Goal: Task Accomplishment & Management: Use online tool/utility

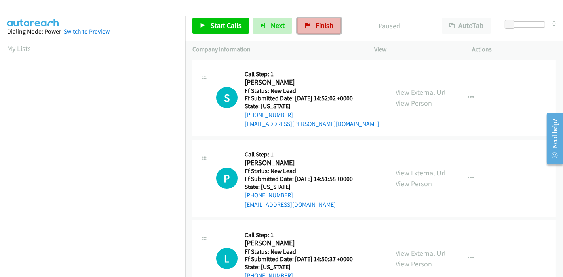
click at [317, 20] on link "Finish" at bounding box center [319, 26] width 44 height 16
click at [409, 92] on link "View External Url" at bounding box center [420, 92] width 50 height 9
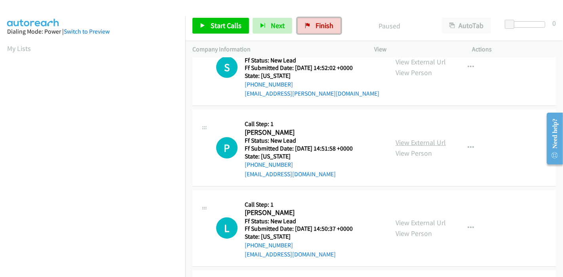
scroll to position [44, 0]
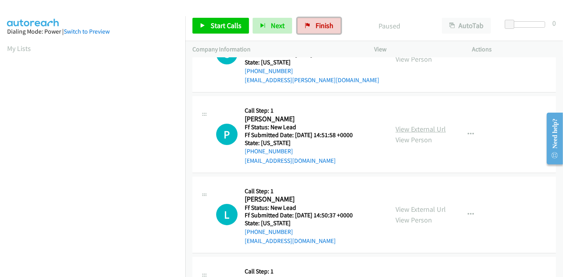
click at [415, 131] on link "View External Url" at bounding box center [420, 129] width 50 height 9
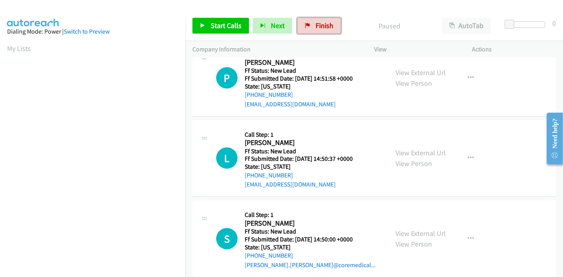
scroll to position [132, 0]
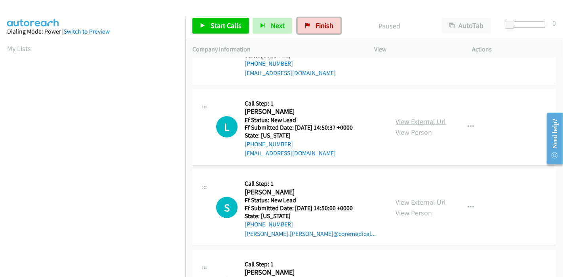
click at [408, 123] on link "View External Url" at bounding box center [420, 121] width 50 height 9
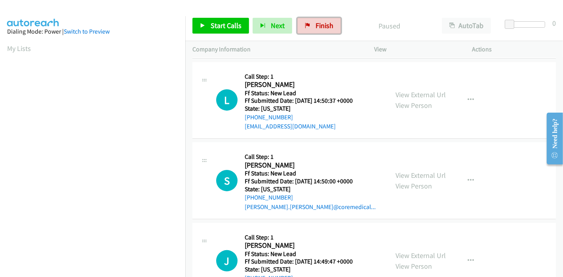
scroll to position [176, 0]
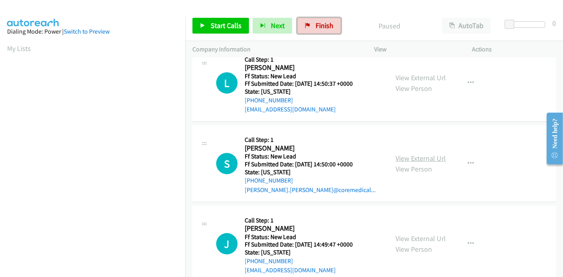
click at [412, 157] on link "View External Url" at bounding box center [420, 158] width 50 height 9
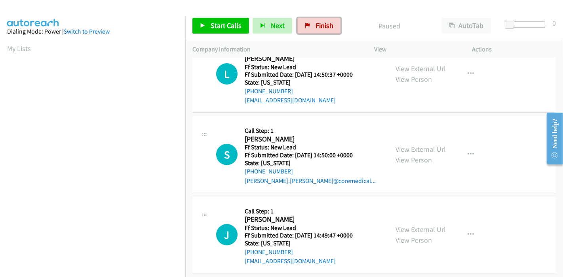
scroll to position [193, 0]
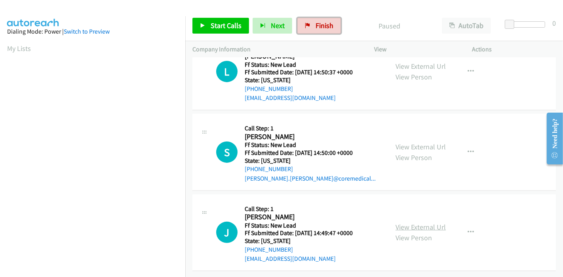
click at [408, 223] on link "View External Url" at bounding box center [420, 227] width 50 height 9
click at [229, 23] on span "Start Calls" at bounding box center [226, 25] width 31 height 9
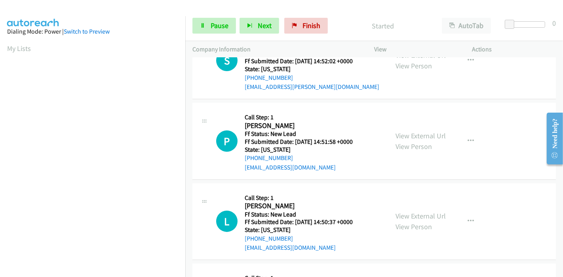
scroll to position [0, 0]
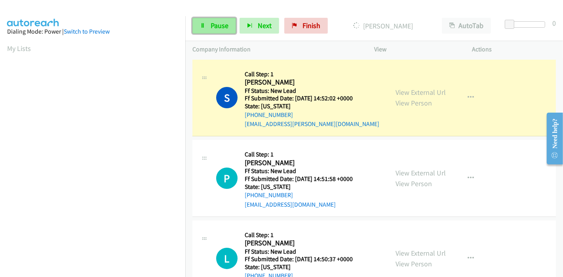
click at [207, 19] on link "Pause" at bounding box center [214, 26] width 44 height 16
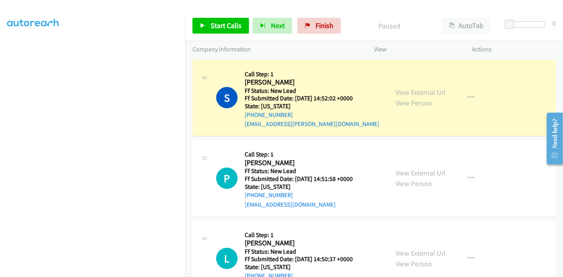
scroll to position [167, 0]
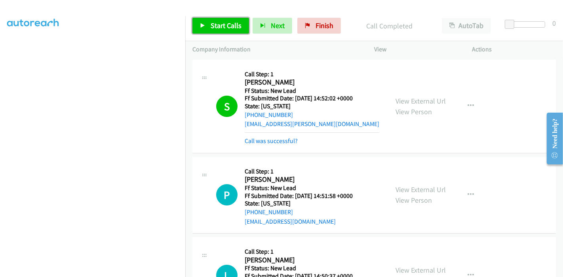
click at [209, 26] on link "Start Calls" at bounding box center [220, 26] width 57 height 16
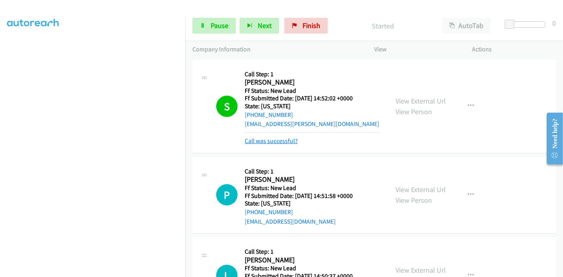
click at [276, 142] on link "Call was successful?" at bounding box center [271, 141] width 53 height 8
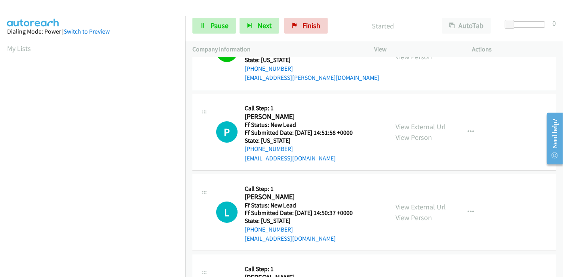
scroll to position [88, 0]
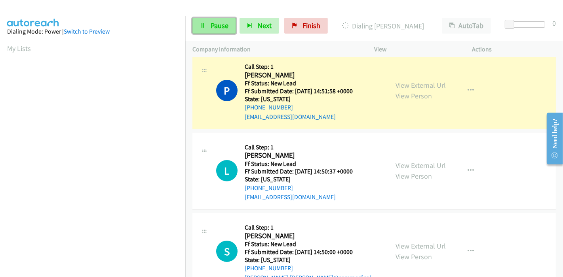
click at [205, 28] on link "Pause" at bounding box center [214, 26] width 44 height 16
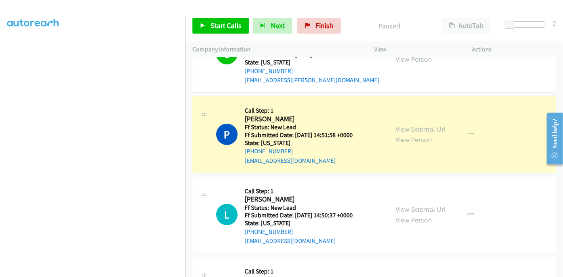
scroll to position [167, 0]
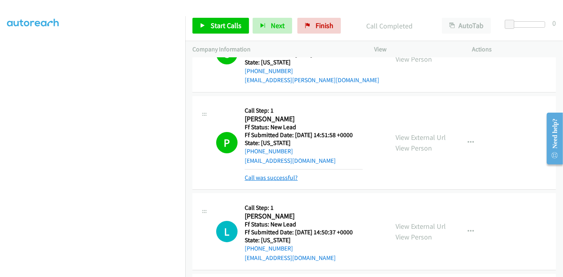
click at [290, 181] on link "Call was successful?" at bounding box center [271, 178] width 53 height 8
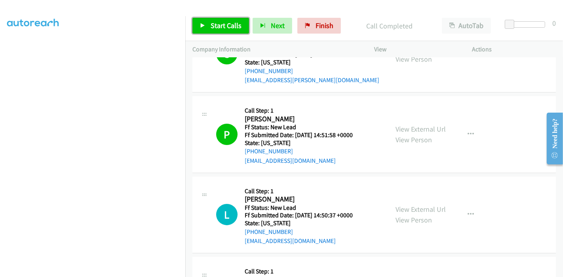
click at [217, 25] on span "Start Calls" at bounding box center [226, 25] width 31 height 9
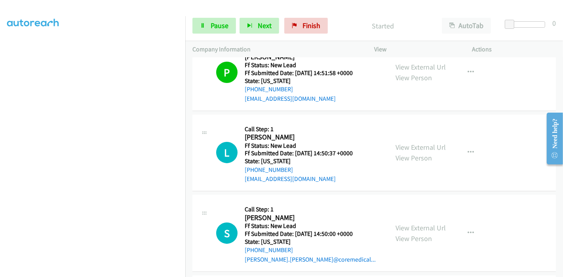
scroll to position [105, 0]
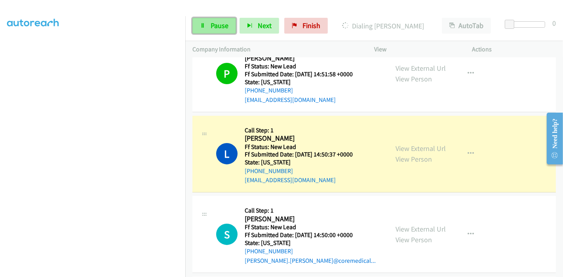
click at [220, 26] on span "Pause" at bounding box center [220, 25] width 18 height 9
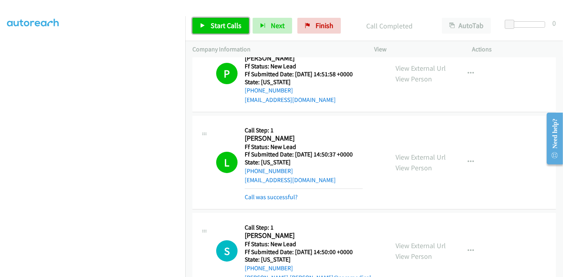
click at [218, 28] on span "Start Calls" at bounding box center [226, 25] width 31 height 9
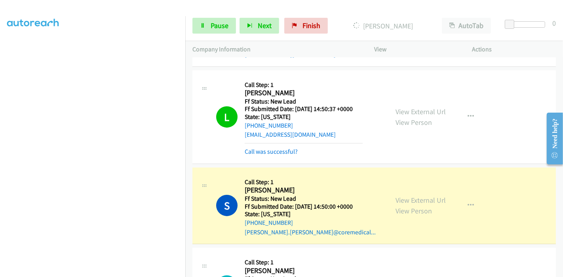
scroll to position [149, 0]
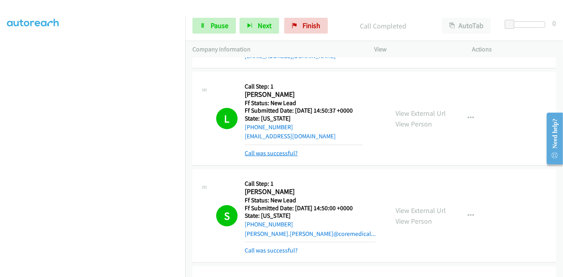
click at [278, 152] on link "Call was successful?" at bounding box center [271, 154] width 53 height 8
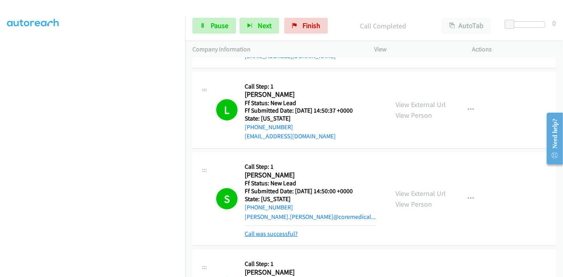
click at [270, 234] on link "Call was successful?" at bounding box center [271, 234] width 53 height 8
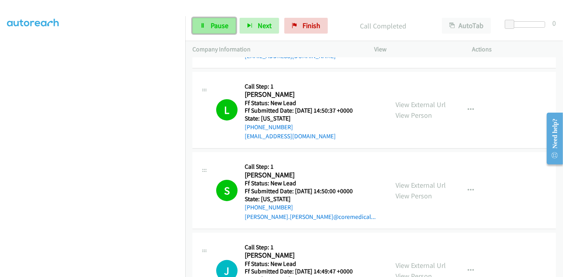
click at [220, 22] on span "Pause" at bounding box center [220, 25] width 18 height 9
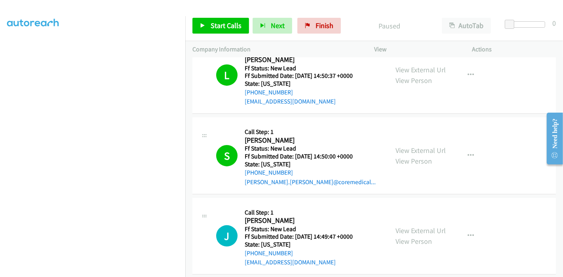
scroll to position [237, 0]
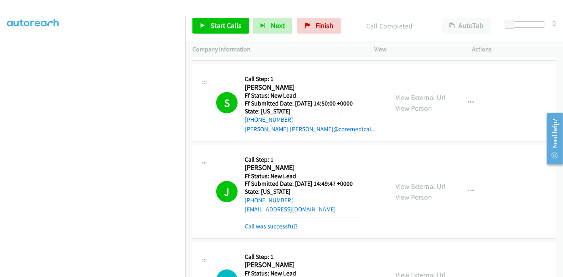
click at [278, 224] on link "Call was successful?" at bounding box center [271, 227] width 53 height 8
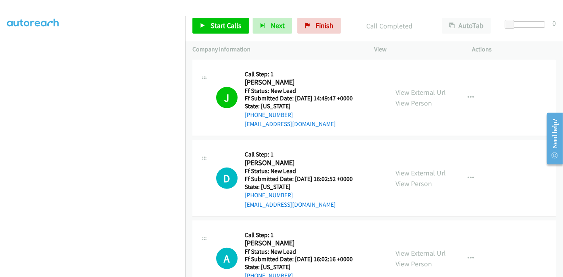
scroll to position [324, 0]
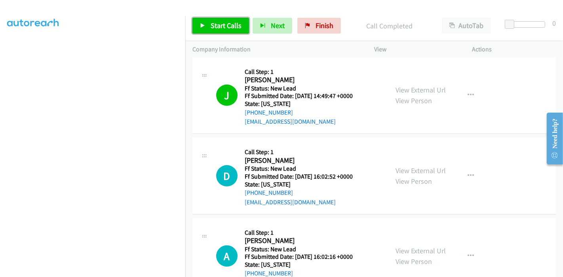
click at [217, 24] on span "Start Calls" at bounding box center [226, 25] width 31 height 9
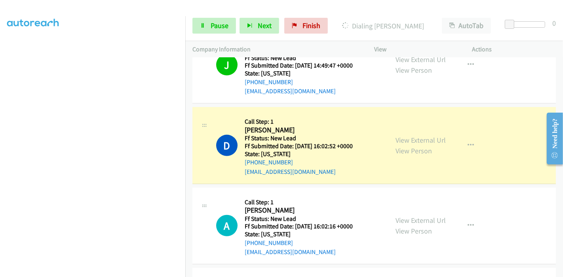
scroll to position [368, 0]
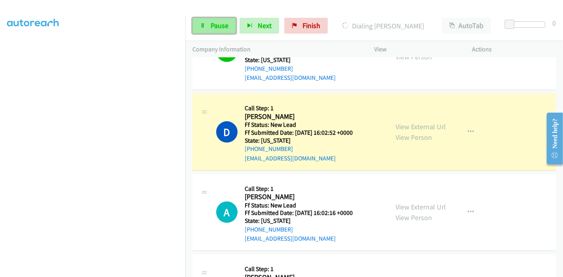
click at [209, 21] on link "Pause" at bounding box center [214, 26] width 44 height 16
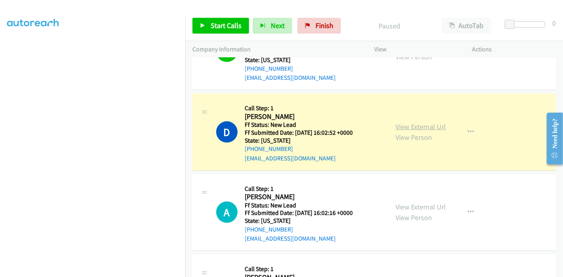
click at [413, 128] on link "View External Url" at bounding box center [420, 126] width 50 height 9
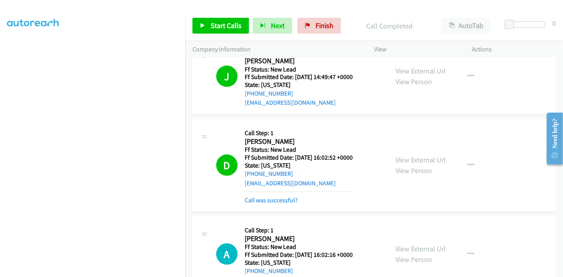
scroll to position [324, 0]
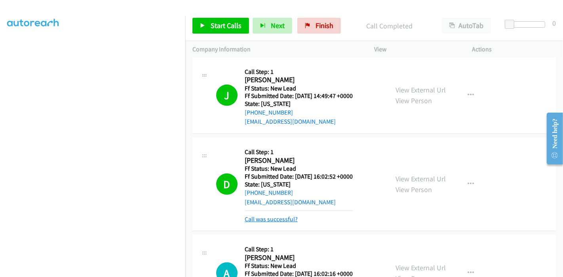
click at [274, 221] on link "Call was successful?" at bounding box center [271, 220] width 53 height 8
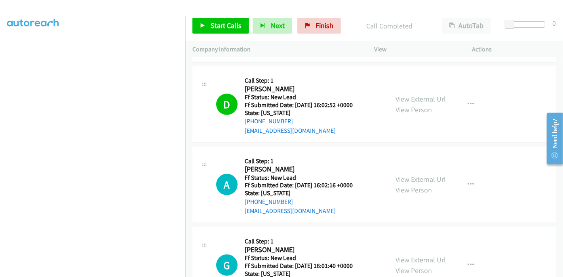
scroll to position [457, 0]
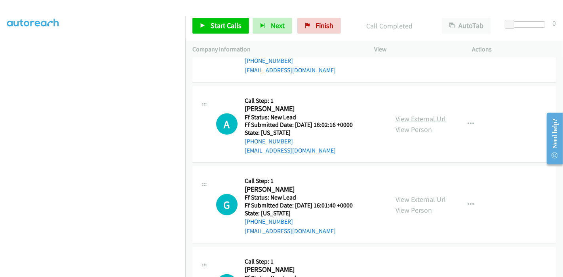
click at [408, 114] on link "View External Url" at bounding box center [420, 118] width 50 height 9
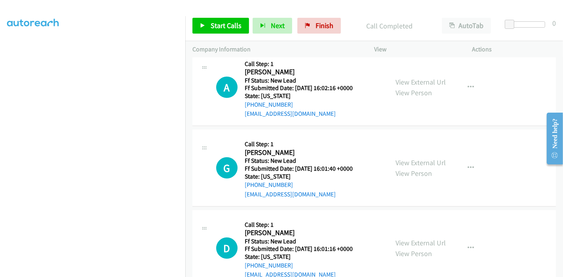
scroll to position [501, 0]
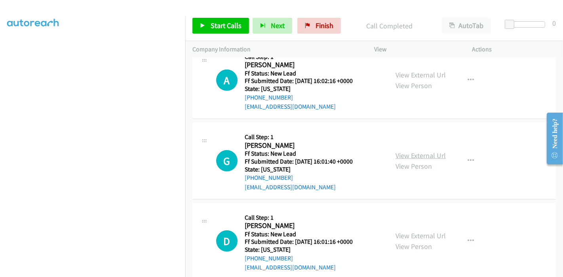
click at [419, 152] on link "View External Url" at bounding box center [420, 155] width 50 height 9
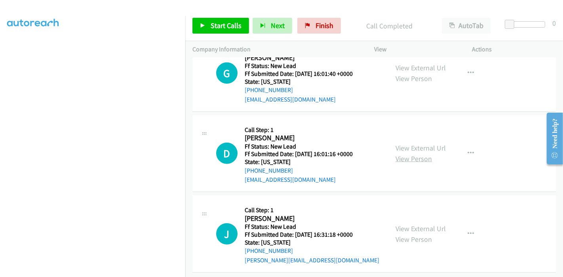
scroll to position [595, 0]
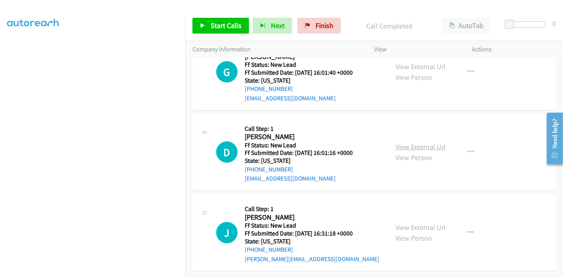
click at [402, 142] on link "View External Url" at bounding box center [420, 146] width 50 height 9
click at [406, 223] on link "View External Url" at bounding box center [420, 227] width 50 height 9
click at [212, 27] on span "Start Calls" at bounding box center [226, 25] width 31 height 9
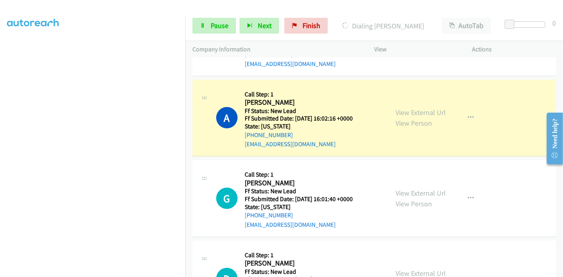
scroll to position [0, 0]
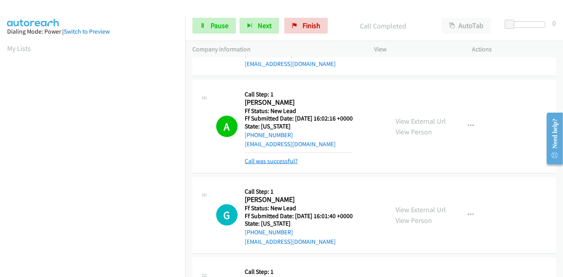
click at [284, 157] on link "Call was successful?" at bounding box center [271, 161] width 53 height 8
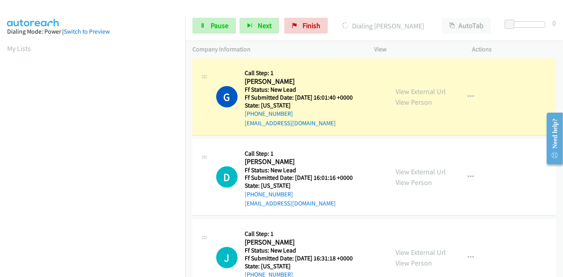
scroll to position [551, 0]
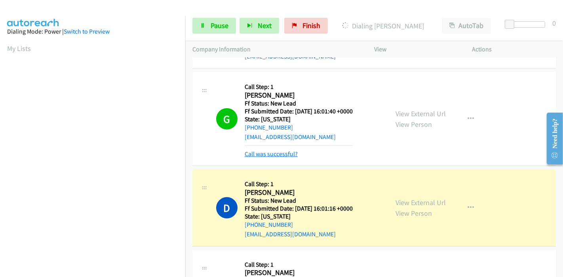
click at [271, 152] on link "Call was successful?" at bounding box center [271, 154] width 53 height 8
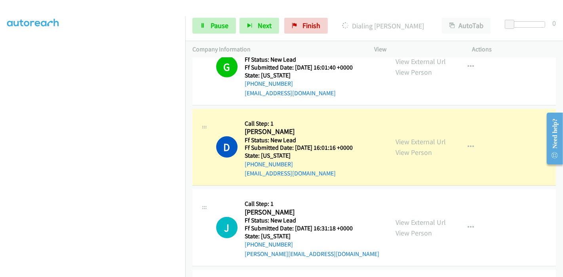
scroll to position [167, 0]
click at [212, 28] on span "Pause" at bounding box center [220, 25] width 18 height 9
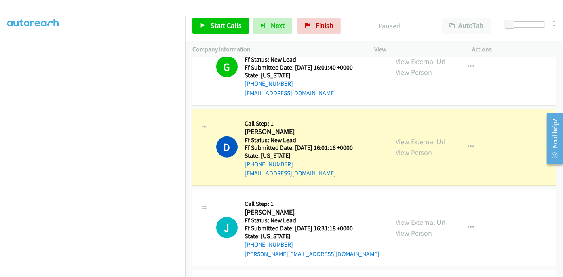
scroll to position [0, 0]
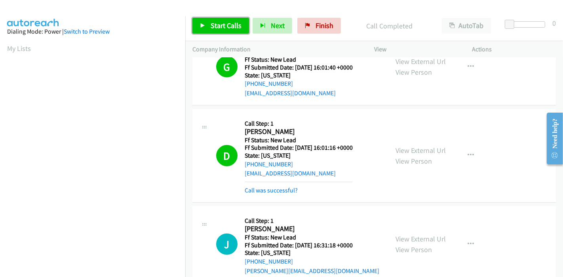
click at [209, 27] on link "Start Calls" at bounding box center [220, 26] width 57 height 16
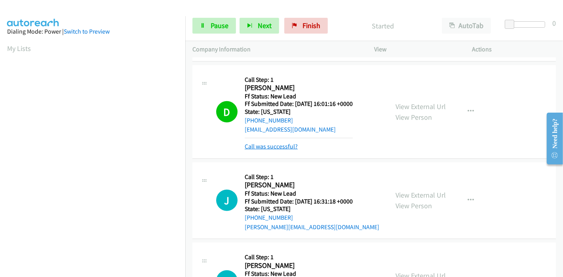
click at [267, 143] on link "Call was successful?" at bounding box center [271, 147] width 53 height 8
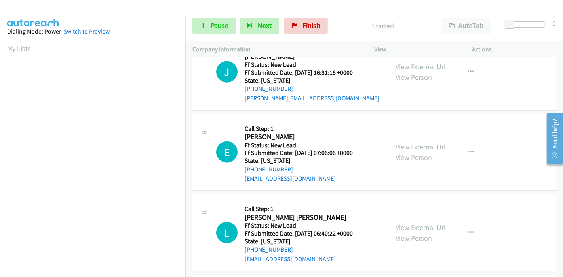
scroll to position [771, 0]
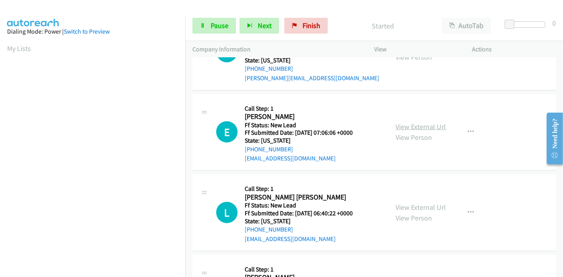
click at [414, 123] on link "View External Url" at bounding box center [420, 126] width 50 height 9
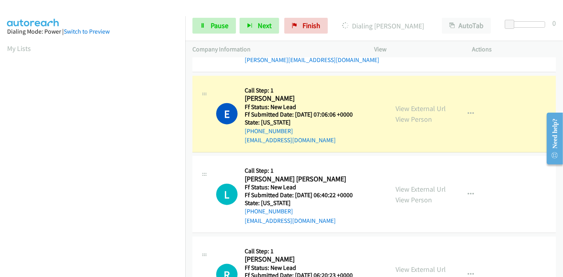
scroll to position [815, 0]
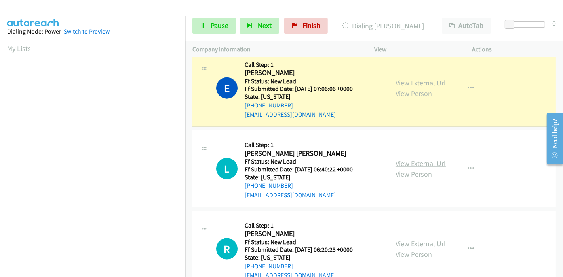
click at [404, 163] on link "View External Url" at bounding box center [420, 163] width 50 height 9
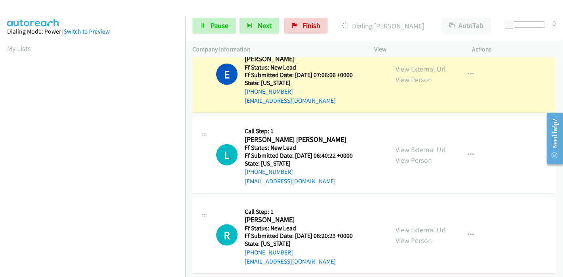
scroll to position [836, 0]
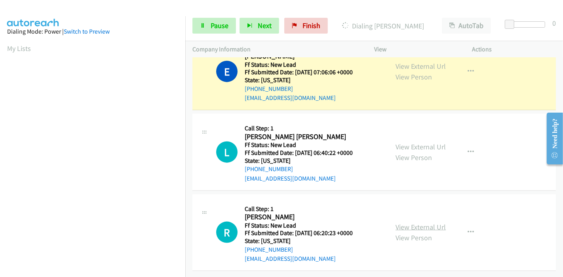
click at [408, 223] on link "View External Url" at bounding box center [420, 227] width 50 height 9
click at [214, 21] on span "Pause" at bounding box center [220, 25] width 18 height 9
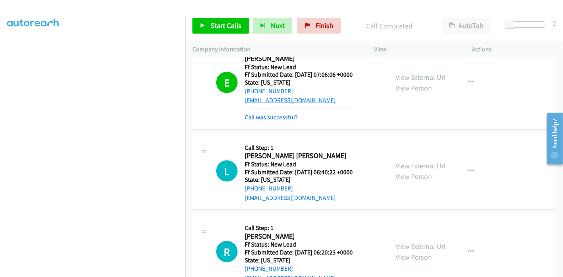
scroll to position [757, 0]
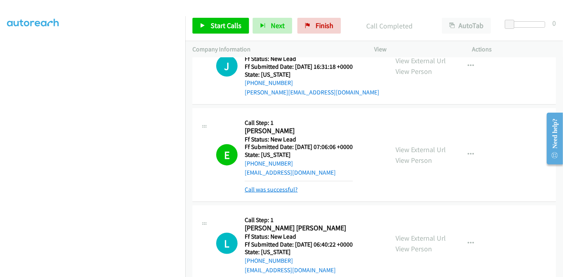
click at [274, 188] on link "Call was successful?" at bounding box center [271, 190] width 53 height 8
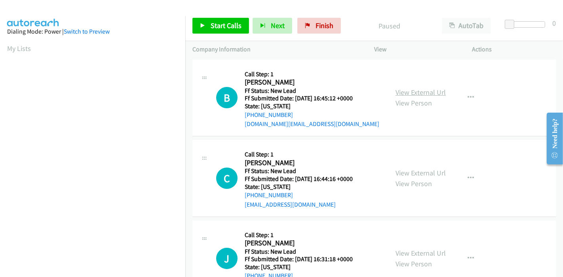
click at [424, 95] on link "View External Url" at bounding box center [420, 92] width 50 height 9
click at [420, 172] on link "View External Url" at bounding box center [420, 173] width 50 height 9
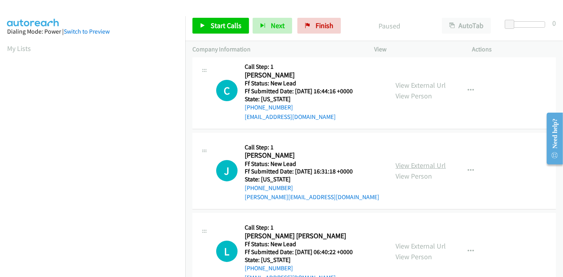
click at [417, 163] on link "View External Url" at bounding box center [420, 165] width 50 height 9
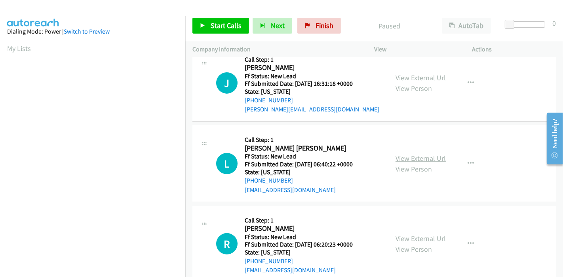
click at [408, 158] on link "View External Url" at bounding box center [420, 158] width 50 height 9
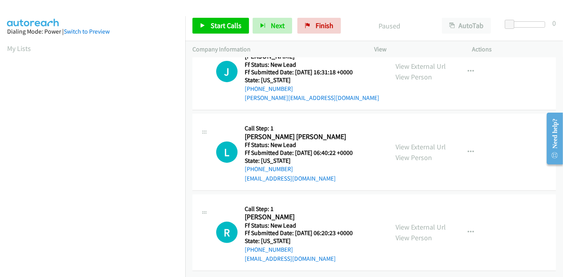
scroll to position [193, 0]
click at [420, 226] on div "View External Url View Person" at bounding box center [420, 232] width 50 height 21
click at [421, 224] on link "View External Url" at bounding box center [420, 227] width 50 height 9
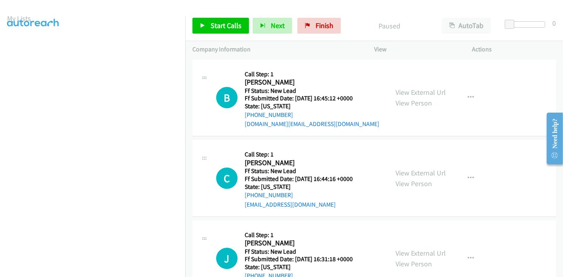
scroll to position [44, 0]
click at [211, 27] on span "Start Calls" at bounding box center [226, 25] width 31 height 9
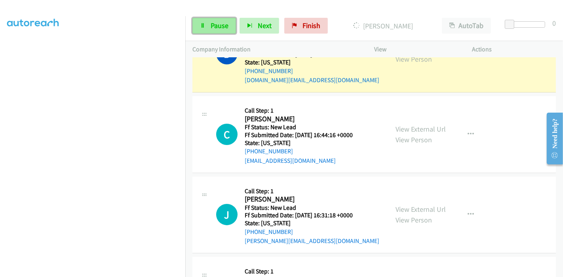
click at [211, 28] on span "Pause" at bounding box center [220, 25] width 18 height 9
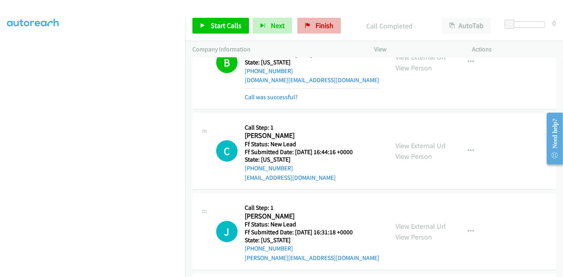
scroll to position [52, 0]
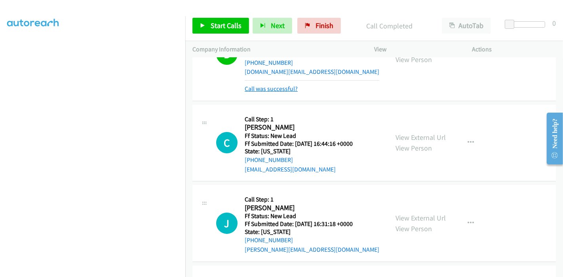
click at [266, 89] on link "Call was successful?" at bounding box center [271, 89] width 53 height 8
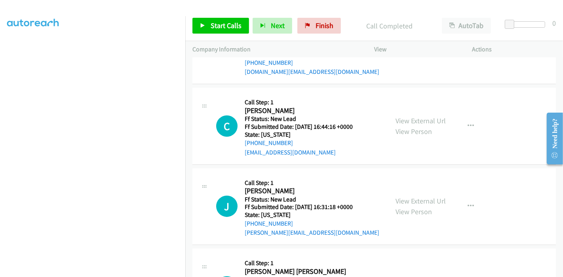
scroll to position [44, 0]
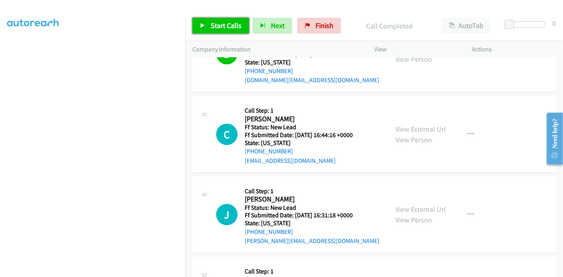
click at [214, 23] on span "Start Calls" at bounding box center [226, 25] width 31 height 9
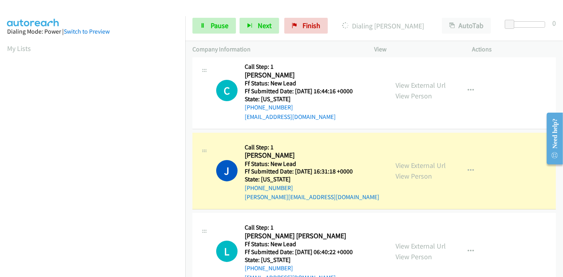
scroll to position [167, 0]
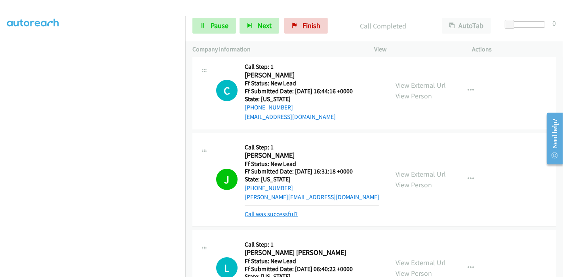
click at [271, 215] on link "Call was successful?" at bounding box center [271, 215] width 53 height 8
click at [290, 230] on div "L Callback Scheduled Call Step: 1 Louis Vasquez Meraz America/Los_Angeles Ff St…" at bounding box center [373, 268] width 363 height 77
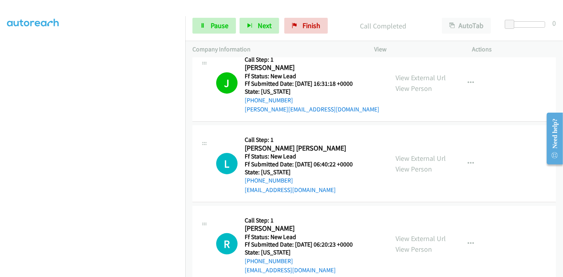
scroll to position [193, 0]
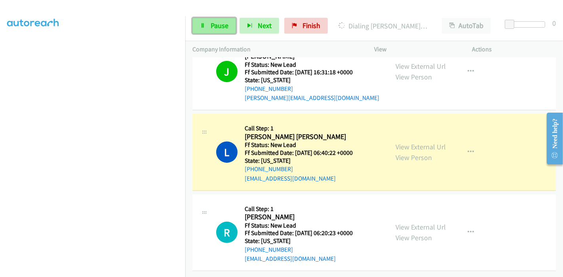
click at [212, 28] on span "Pause" at bounding box center [220, 25] width 18 height 9
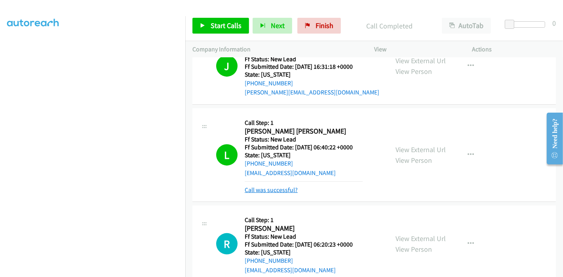
click at [269, 186] on link "Call was successful?" at bounding box center [271, 190] width 53 height 8
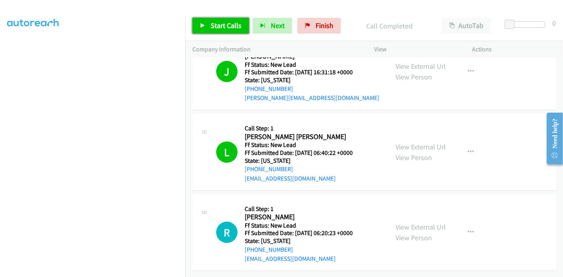
click at [213, 20] on link "Start Calls" at bounding box center [220, 26] width 57 height 16
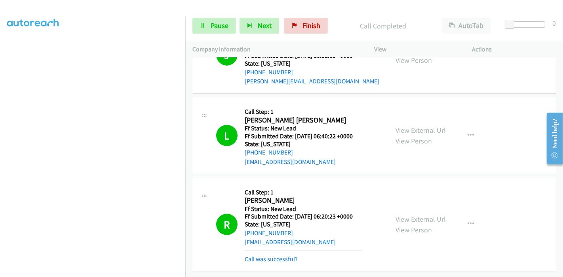
scroll to position [209, 0]
click at [263, 256] on link "Call was successful?" at bounding box center [271, 260] width 53 height 8
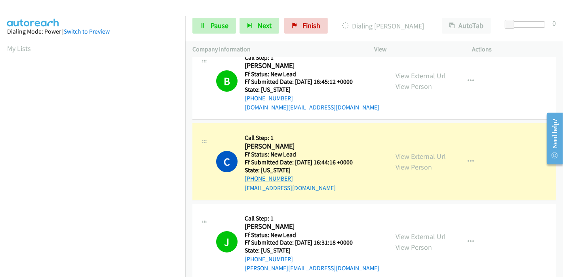
scroll to position [0, 0]
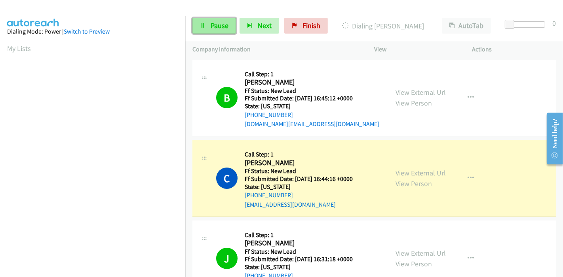
click at [204, 26] on icon at bounding box center [203, 26] width 6 height 6
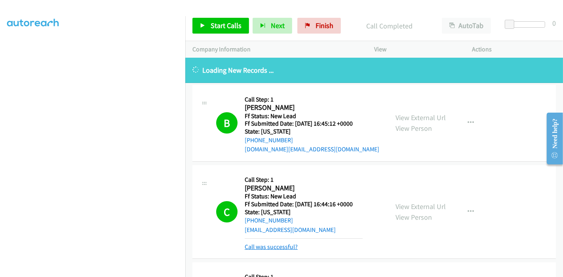
click at [270, 246] on link "Call was successful?" at bounding box center [271, 247] width 53 height 8
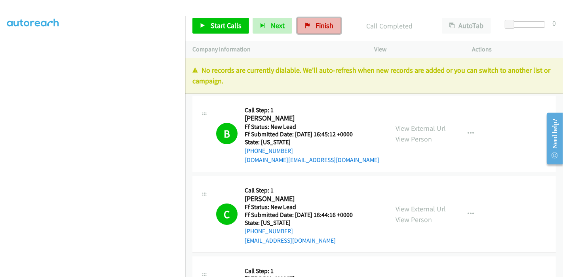
click at [315, 27] on span "Finish" at bounding box center [324, 25] width 18 height 9
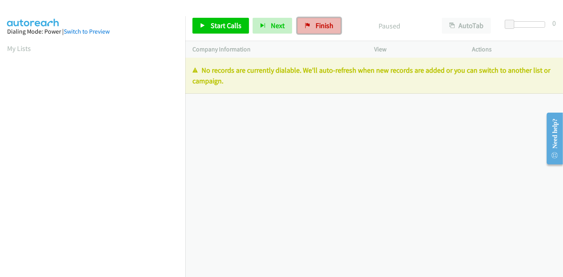
click at [305, 27] on icon at bounding box center [308, 26] width 6 height 6
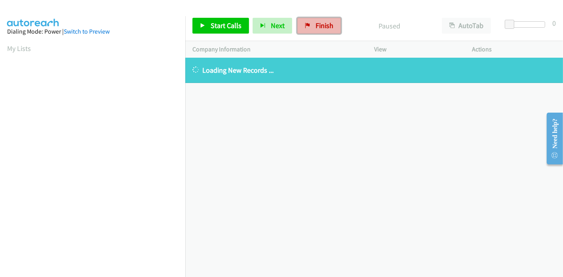
click at [323, 28] on span "Finish" at bounding box center [324, 25] width 18 height 9
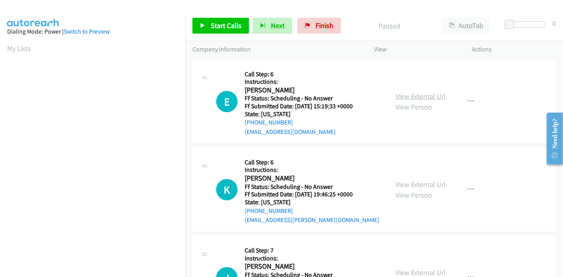
click at [408, 95] on link "View External Url" at bounding box center [420, 96] width 50 height 9
click at [410, 181] on link "View External Url" at bounding box center [420, 184] width 50 height 9
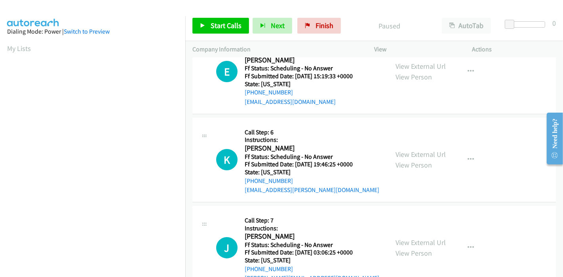
scroll to position [88, 0]
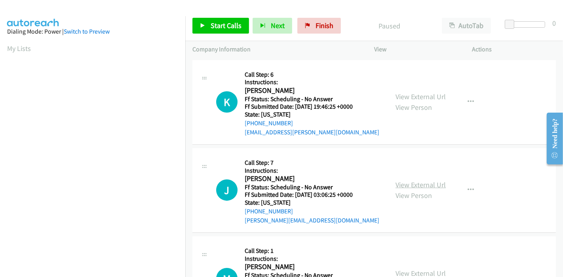
click at [416, 186] on link "View External Url" at bounding box center [420, 184] width 50 height 9
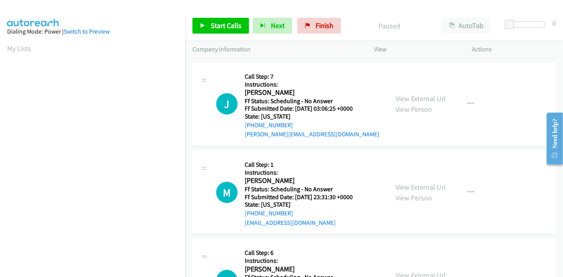
scroll to position [176, 0]
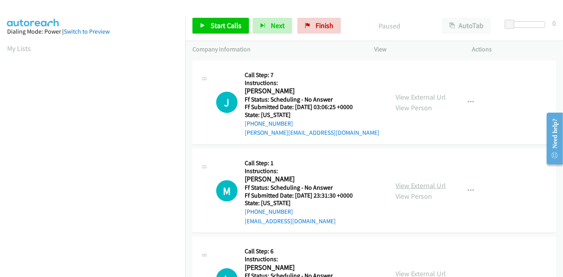
click at [418, 181] on link "View External Url" at bounding box center [420, 185] width 50 height 9
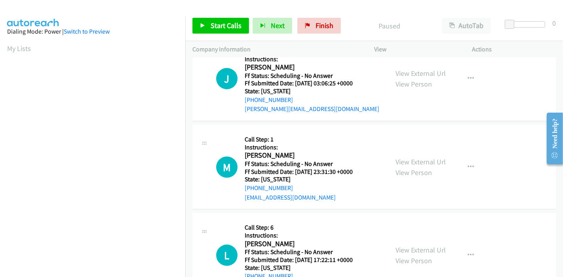
scroll to position [220, 0]
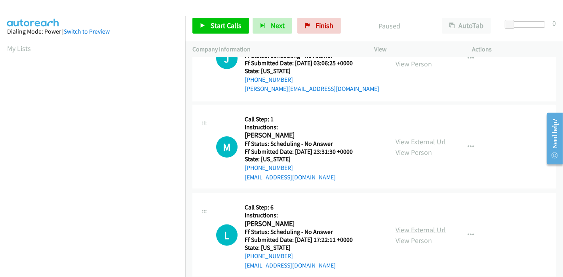
click at [404, 228] on link "View External Url" at bounding box center [420, 230] width 50 height 9
click at [221, 19] on link "Start Calls" at bounding box center [220, 26] width 57 height 16
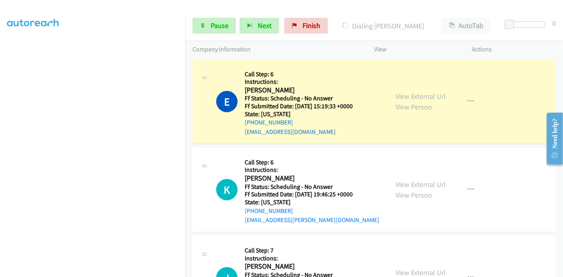
scroll to position [167, 0]
click at [218, 23] on span "Pause" at bounding box center [220, 25] width 18 height 9
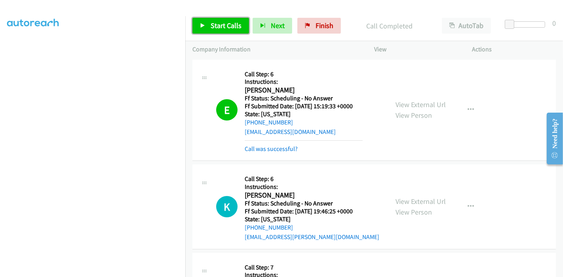
click at [213, 27] on span "Start Calls" at bounding box center [226, 25] width 31 height 9
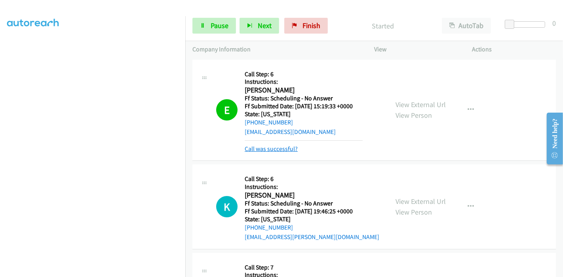
click at [256, 147] on link "Call was successful?" at bounding box center [271, 149] width 53 height 8
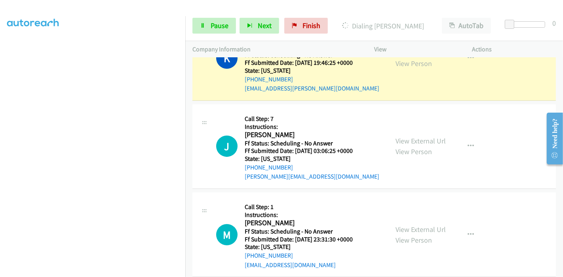
scroll to position [88, 0]
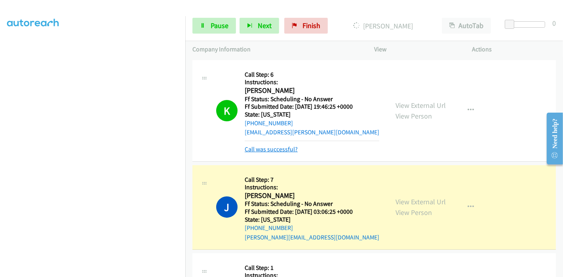
click at [276, 149] on link "Call was successful?" at bounding box center [271, 150] width 53 height 8
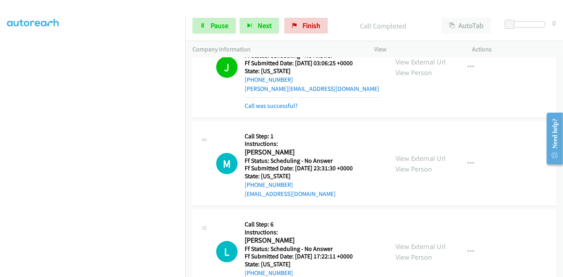
scroll to position [228, 0]
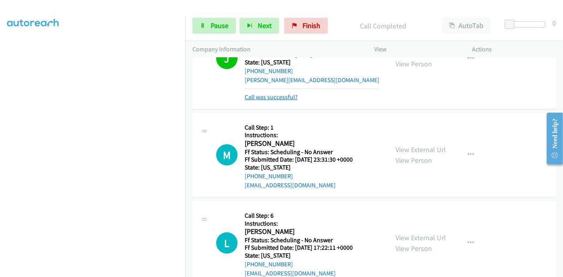
click at [279, 99] on link "Call was successful?" at bounding box center [271, 97] width 53 height 8
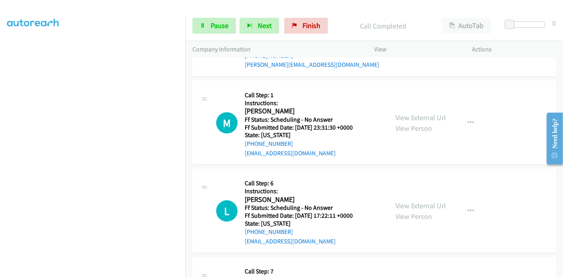
scroll to position [264, 0]
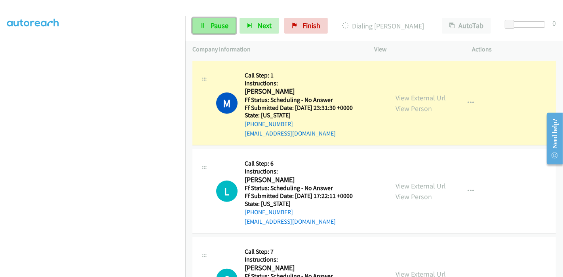
click at [218, 23] on span "Pause" at bounding box center [220, 25] width 18 height 9
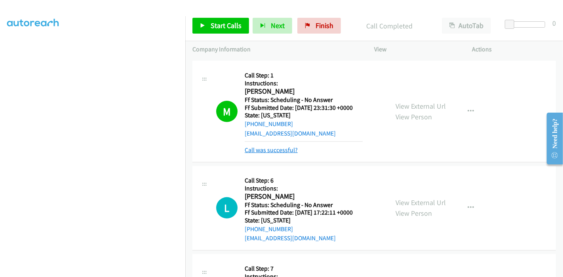
click at [265, 153] on link "Call was successful?" at bounding box center [271, 150] width 53 height 8
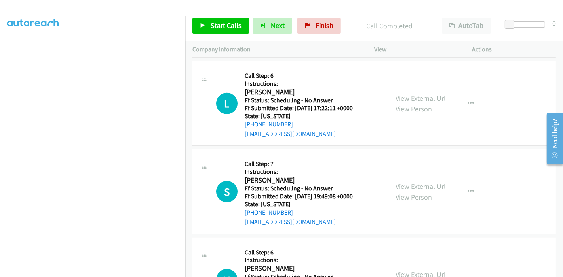
scroll to position [351, 0]
click at [395, 184] on link "View External Url" at bounding box center [420, 186] width 50 height 9
click at [408, 186] on link "View External Url" at bounding box center [420, 186] width 50 height 9
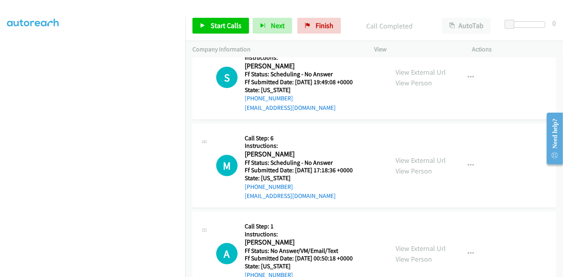
scroll to position [484, 0]
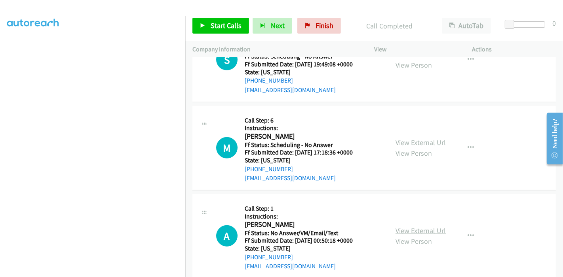
click at [398, 232] on link "View External Url" at bounding box center [420, 230] width 50 height 9
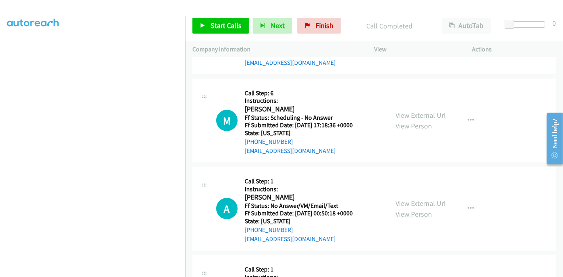
scroll to position [571, 0]
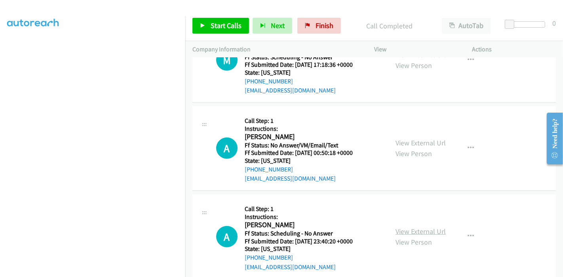
click at [397, 227] on link "View External Url" at bounding box center [420, 231] width 50 height 9
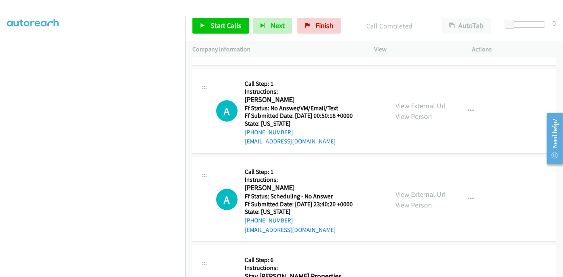
scroll to position [659, 0]
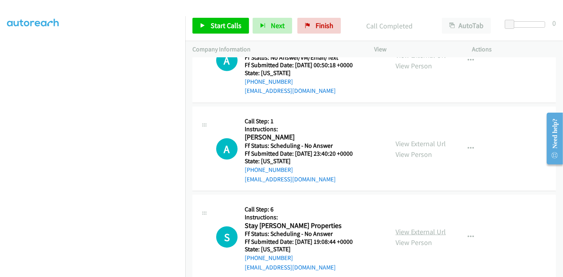
click at [406, 232] on link "View External Url" at bounding box center [420, 232] width 50 height 9
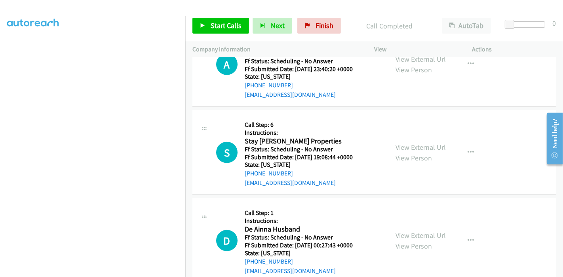
scroll to position [747, 0]
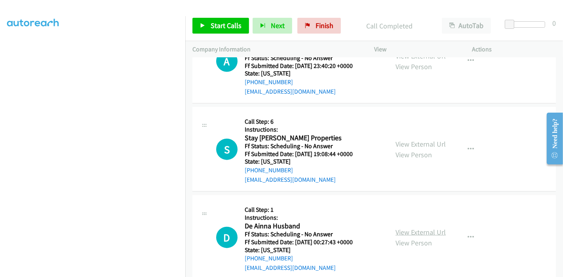
click at [409, 231] on link "View External Url" at bounding box center [420, 232] width 50 height 9
click at [214, 28] on span "Start Calls" at bounding box center [226, 25] width 31 height 9
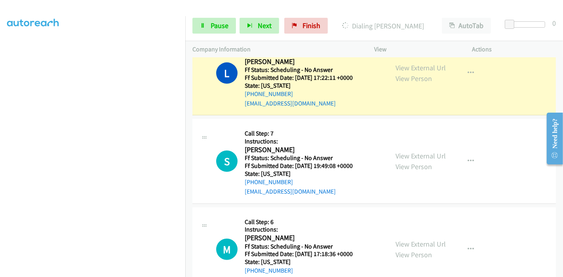
scroll to position [396, 0]
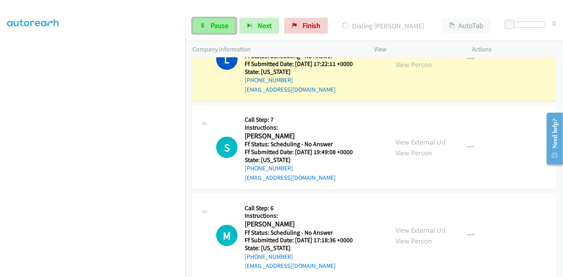
click at [211, 23] on span "Pause" at bounding box center [220, 25] width 18 height 9
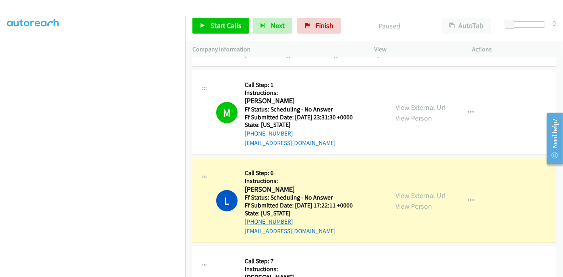
scroll to position [307, 0]
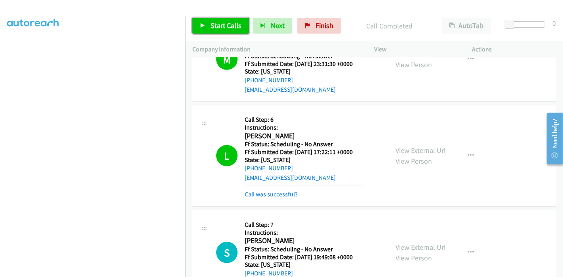
click at [201, 25] on icon at bounding box center [203, 26] width 6 height 6
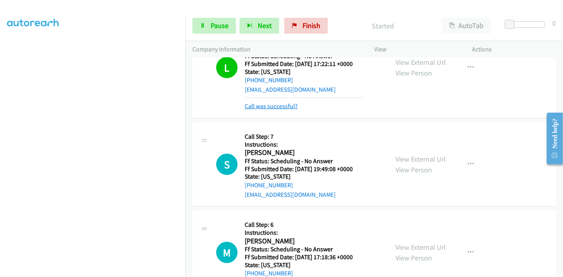
click at [271, 106] on link "Call was successful?" at bounding box center [271, 106] width 53 height 8
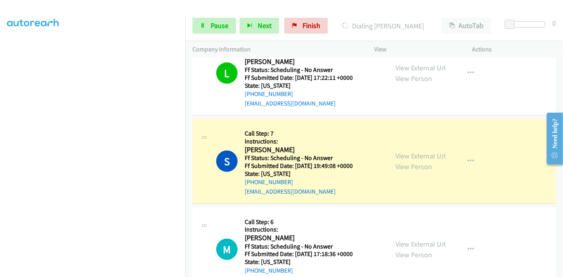
scroll to position [431, 0]
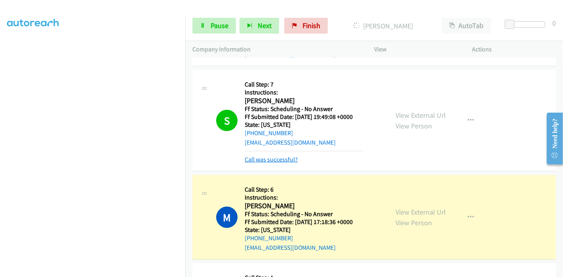
click at [273, 156] on link "Call was successful?" at bounding box center [271, 160] width 53 height 8
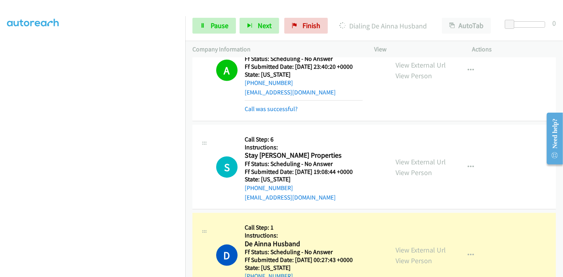
scroll to position [783, 0]
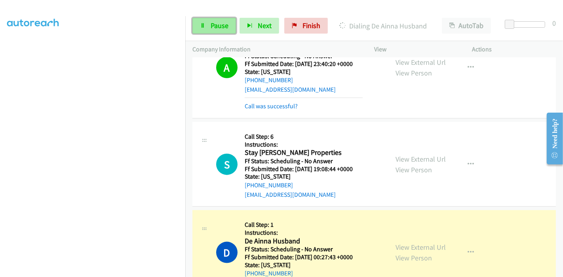
click at [208, 23] on link "Pause" at bounding box center [214, 26] width 44 height 16
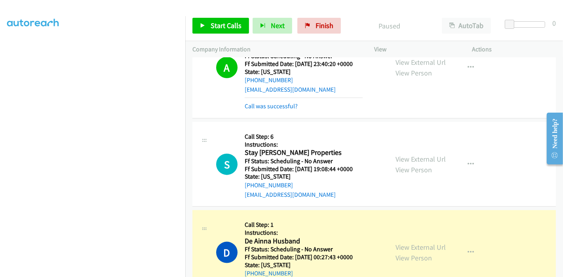
scroll to position [827, 0]
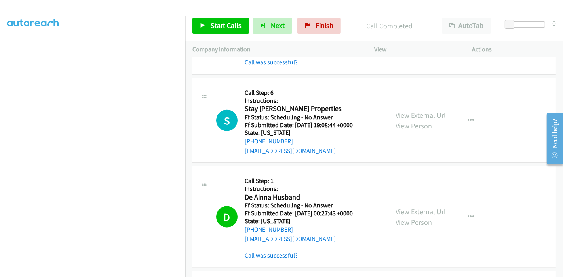
click at [295, 254] on link "Call was successful?" at bounding box center [271, 256] width 53 height 8
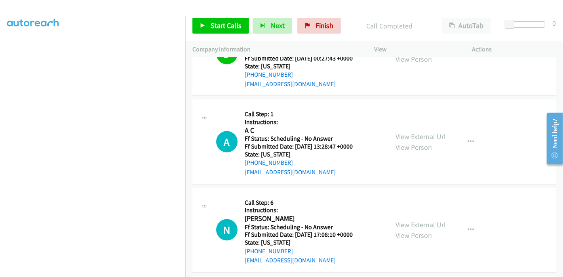
scroll to position [914, 0]
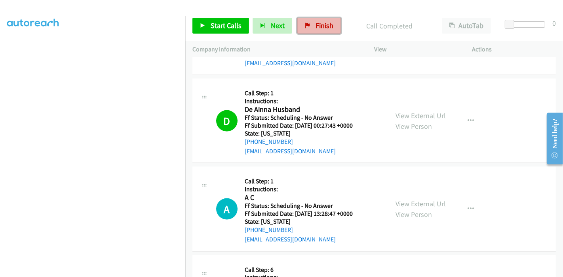
drag, startPoint x: 319, startPoint y: 22, endPoint x: 305, endPoint y: 32, distance: 17.0
click at [319, 22] on span "Finish" at bounding box center [324, 25] width 18 height 9
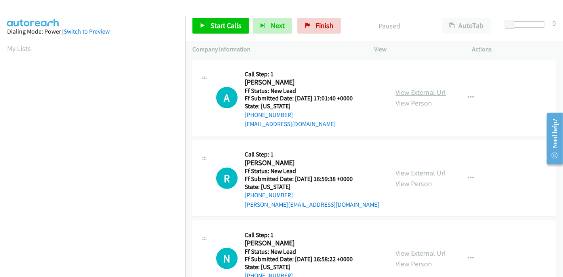
click at [425, 93] on link "View External Url" at bounding box center [420, 92] width 50 height 9
click at [421, 175] on link "View External Url" at bounding box center [420, 173] width 50 height 9
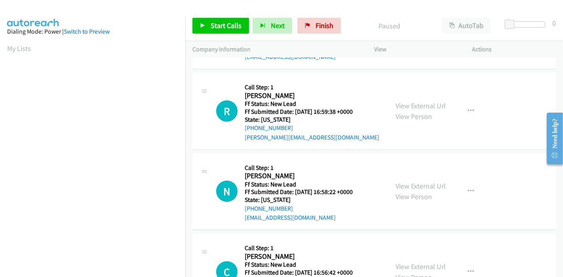
scroll to position [88, 0]
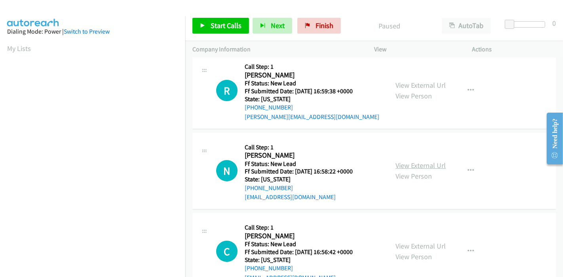
click at [410, 165] on link "View External Url" at bounding box center [420, 165] width 50 height 9
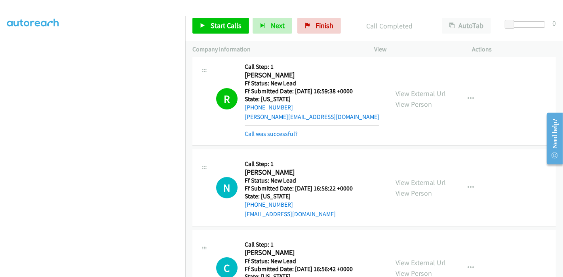
scroll to position [0, 0]
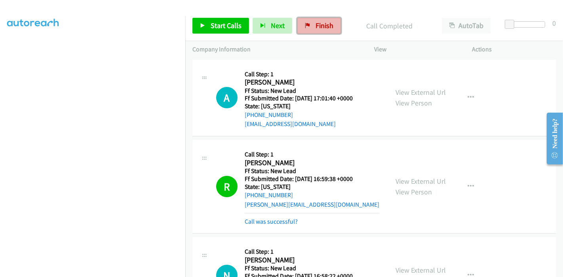
click at [310, 28] on link "Finish" at bounding box center [319, 26] width 44 height 16
click at [324, 23] on span "Finish" at bounding box center [324, 25] width 18 height 9
